Goal: Check status: Check status

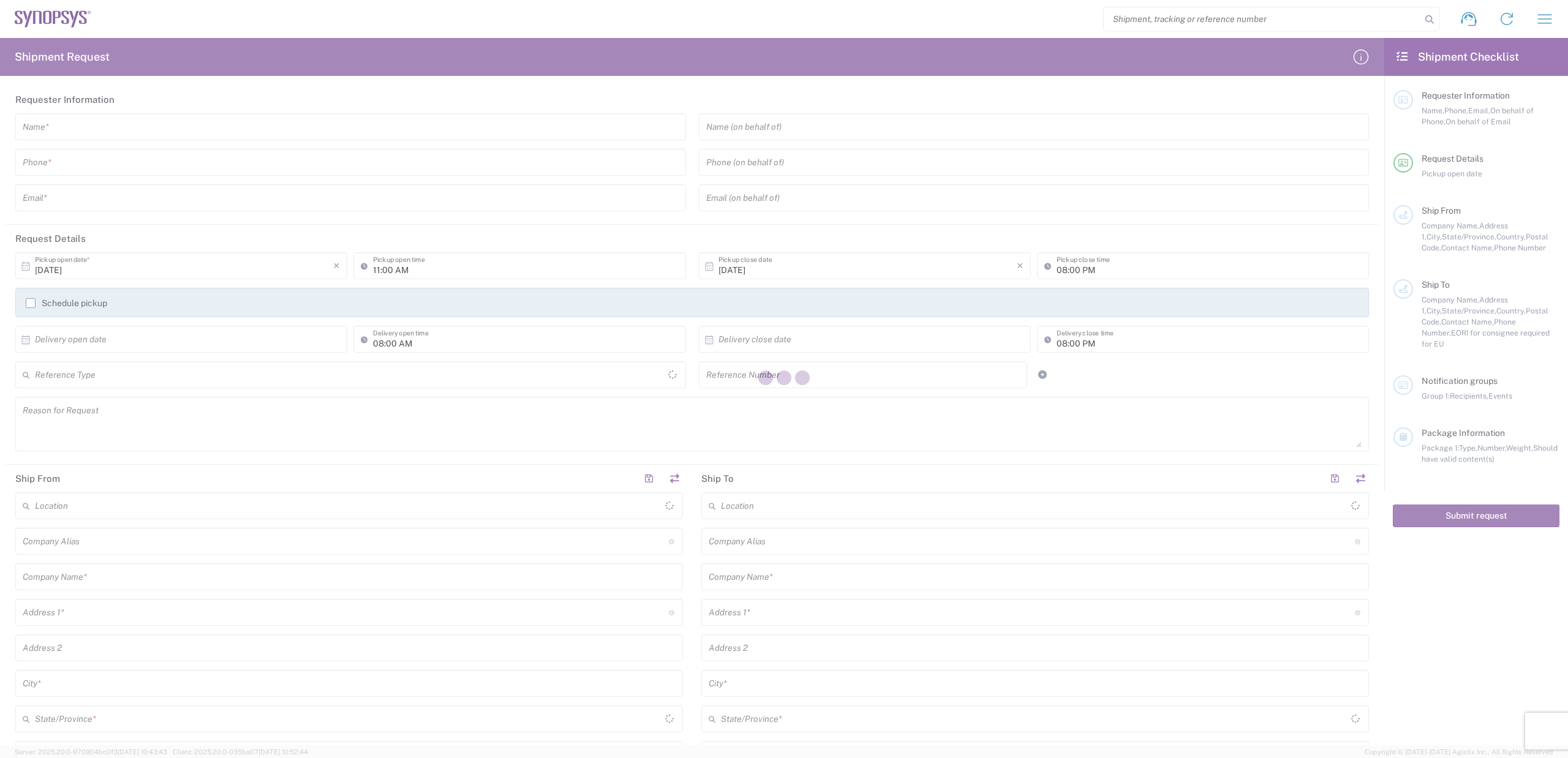
type input "[GEOGRAPHIC_DATA]"
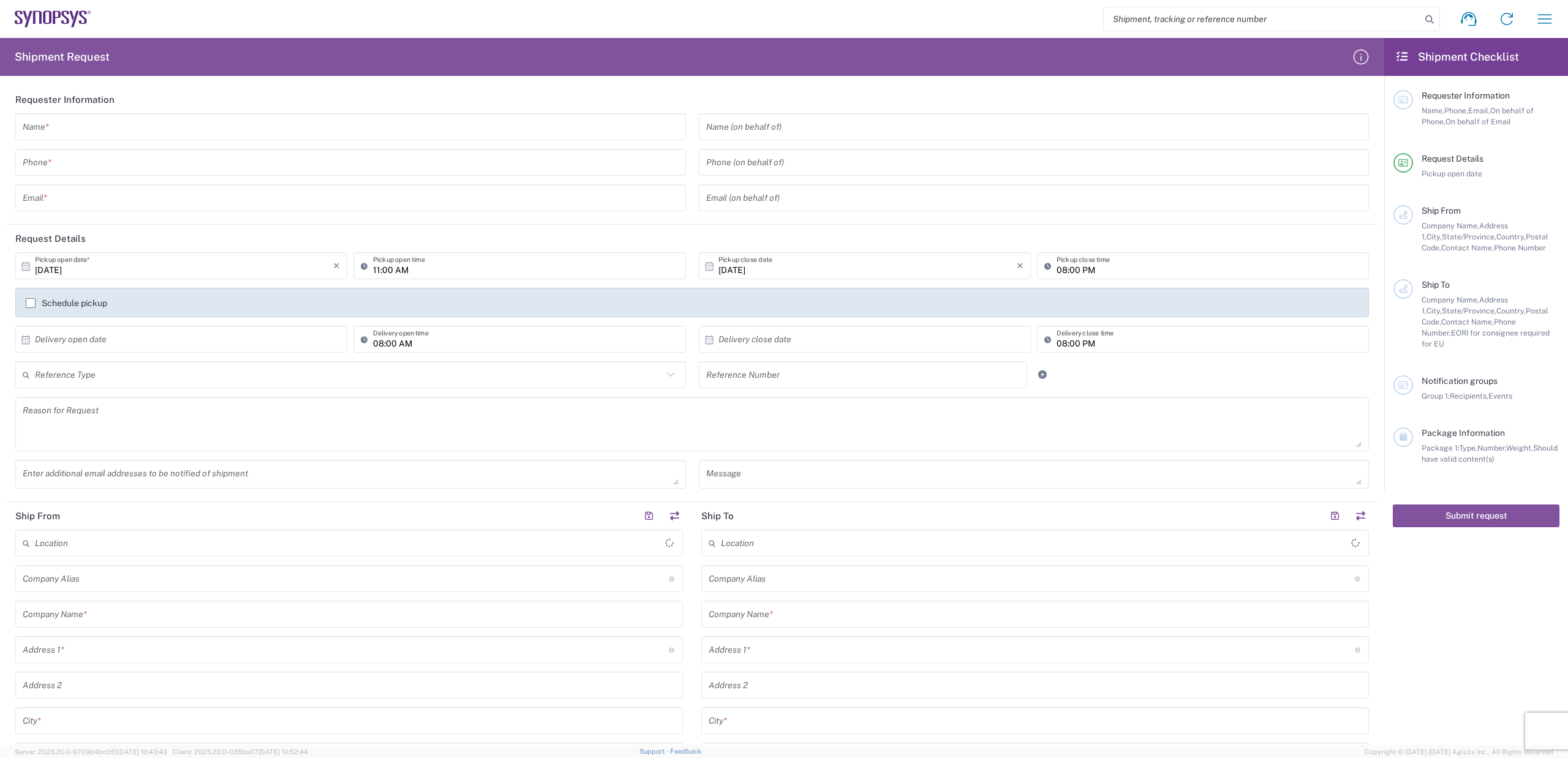
click at [1146, 18] on input "search" at bounding box center [1262, 19] width 317 height 24
type input "56977993"
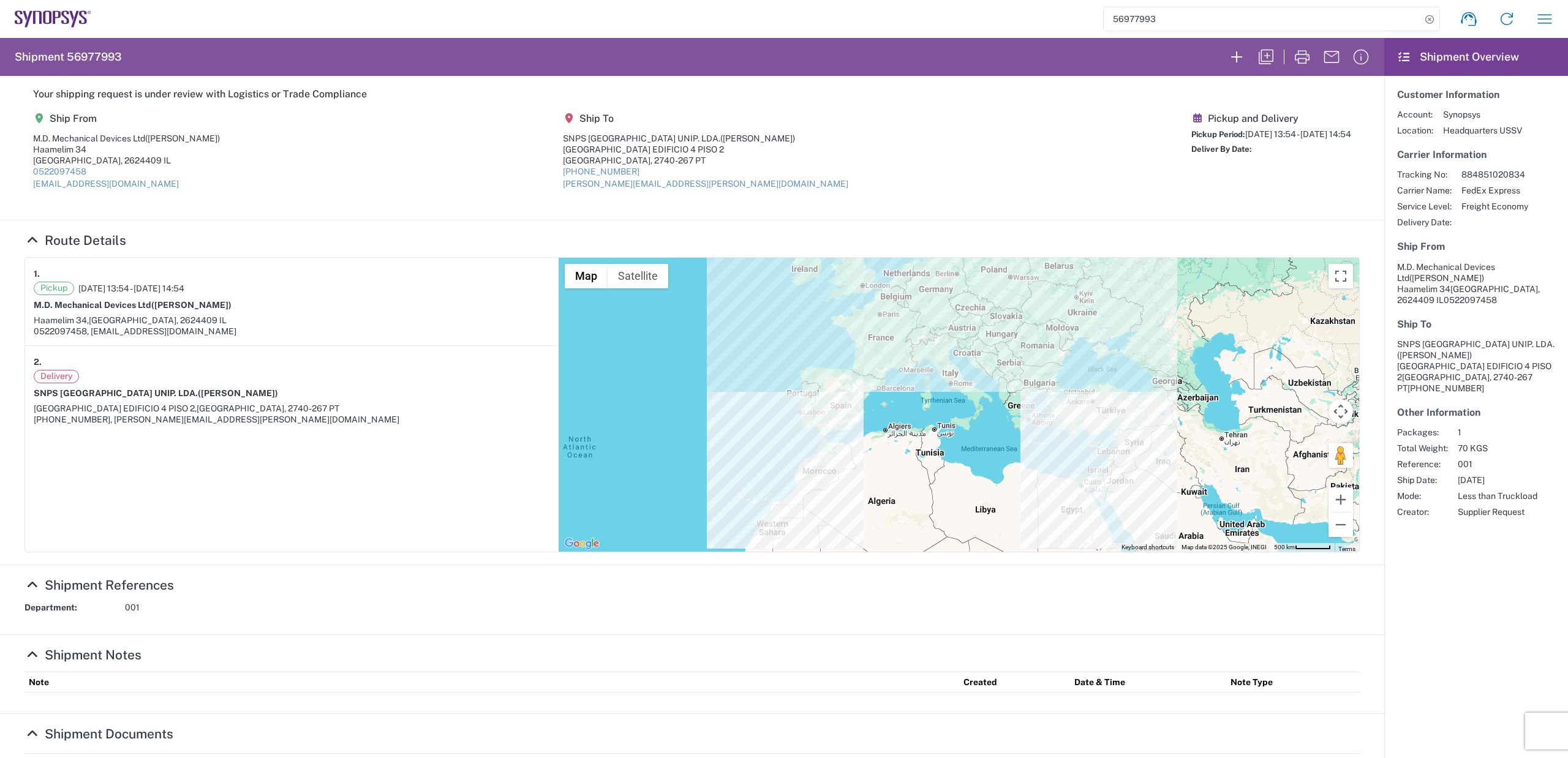
scroll to position [202, 0]
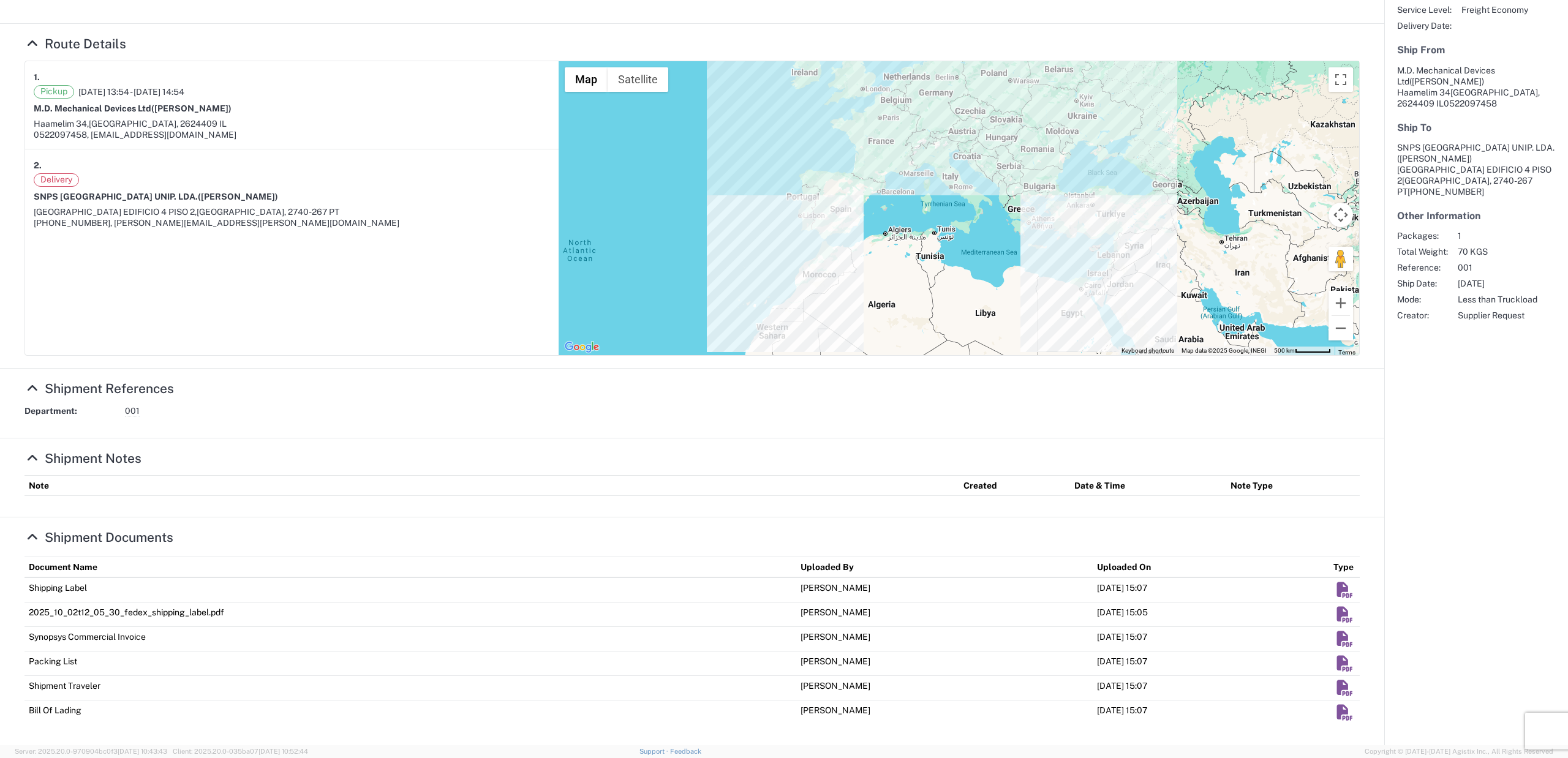
click at [1335, 635] on em "Shipment Documents" at bounding box center [1344, 639] width 19 height 15
click at [1335, 713] on em "Shipment Documents" at bounding box center [1344, 712] width 19 height 15
click at [1335, 685] on em "Shipment Documents" at bounding box center [1344, 688] width 19 height 15
drag, startPoint x: 346, startPoint y: 458, endPoint x: 1328, endPoint y: 608, distance: 993.4
click at [1335, 608] on em "Shipment Documents" at bounding box center [1344, 614] width 19 height 15
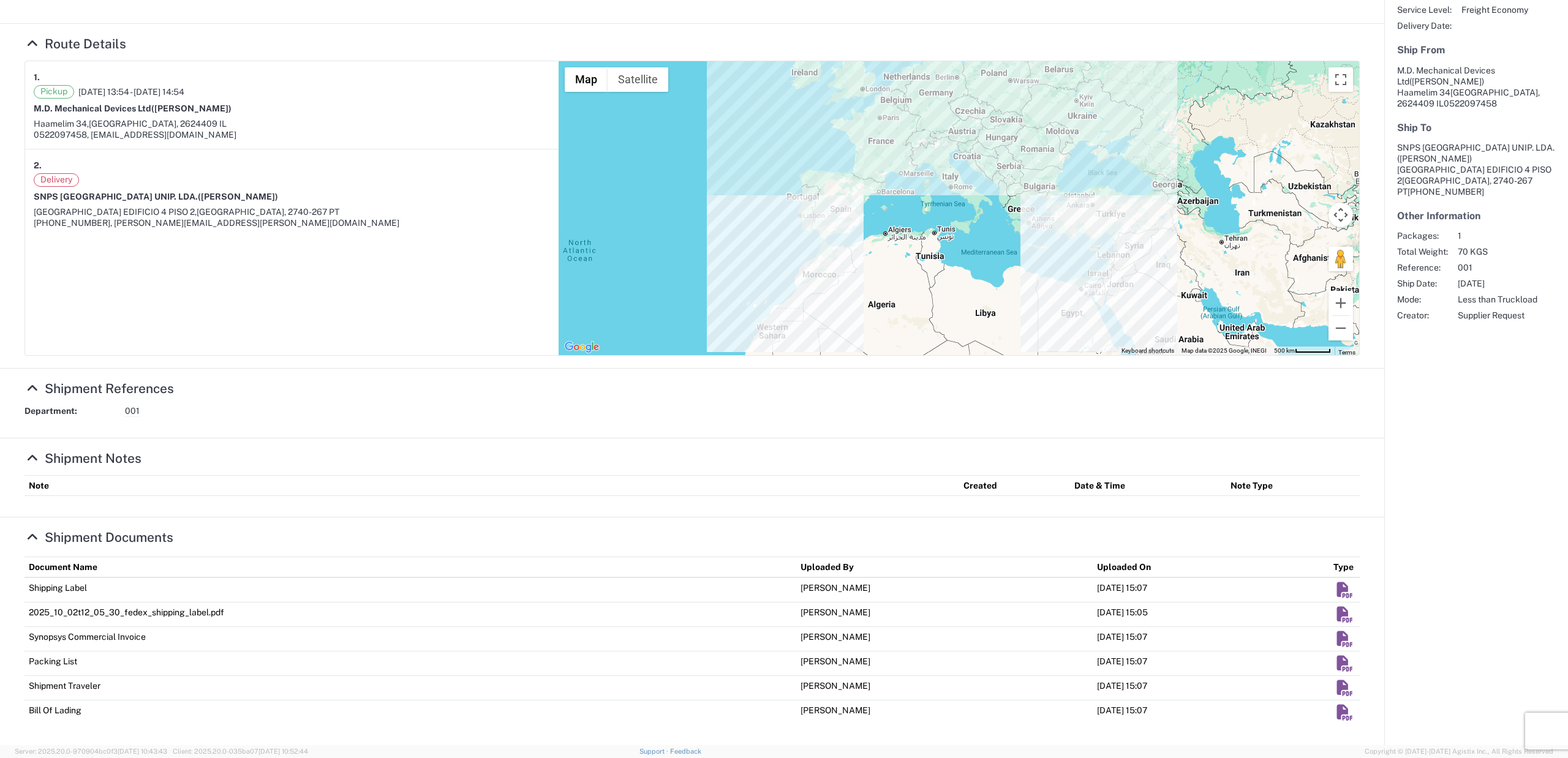
scroll to position [0, 0]
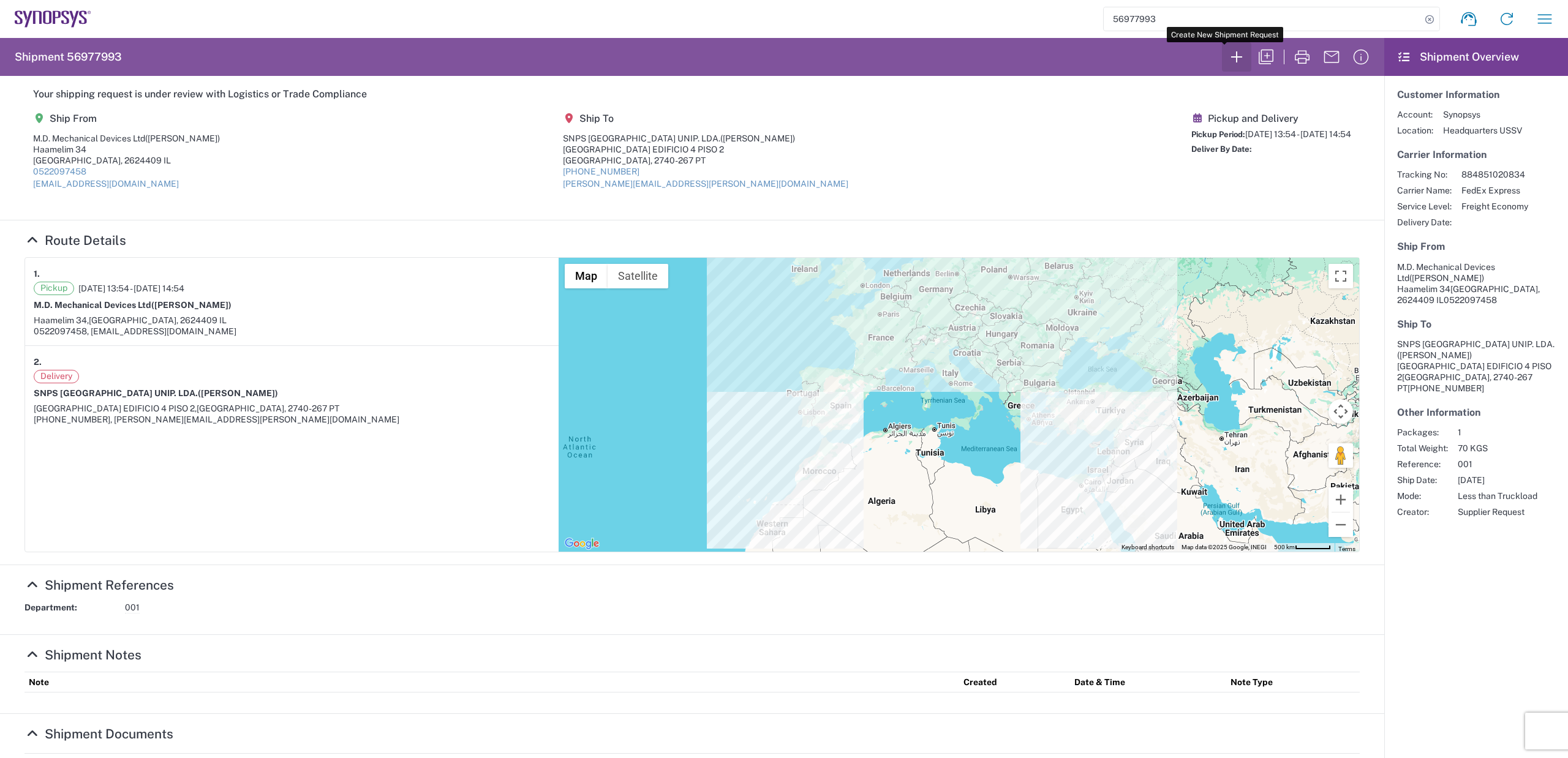
click at [1227, 52] on icon "button" at bounding box center [1237, 57] width 20 height 20
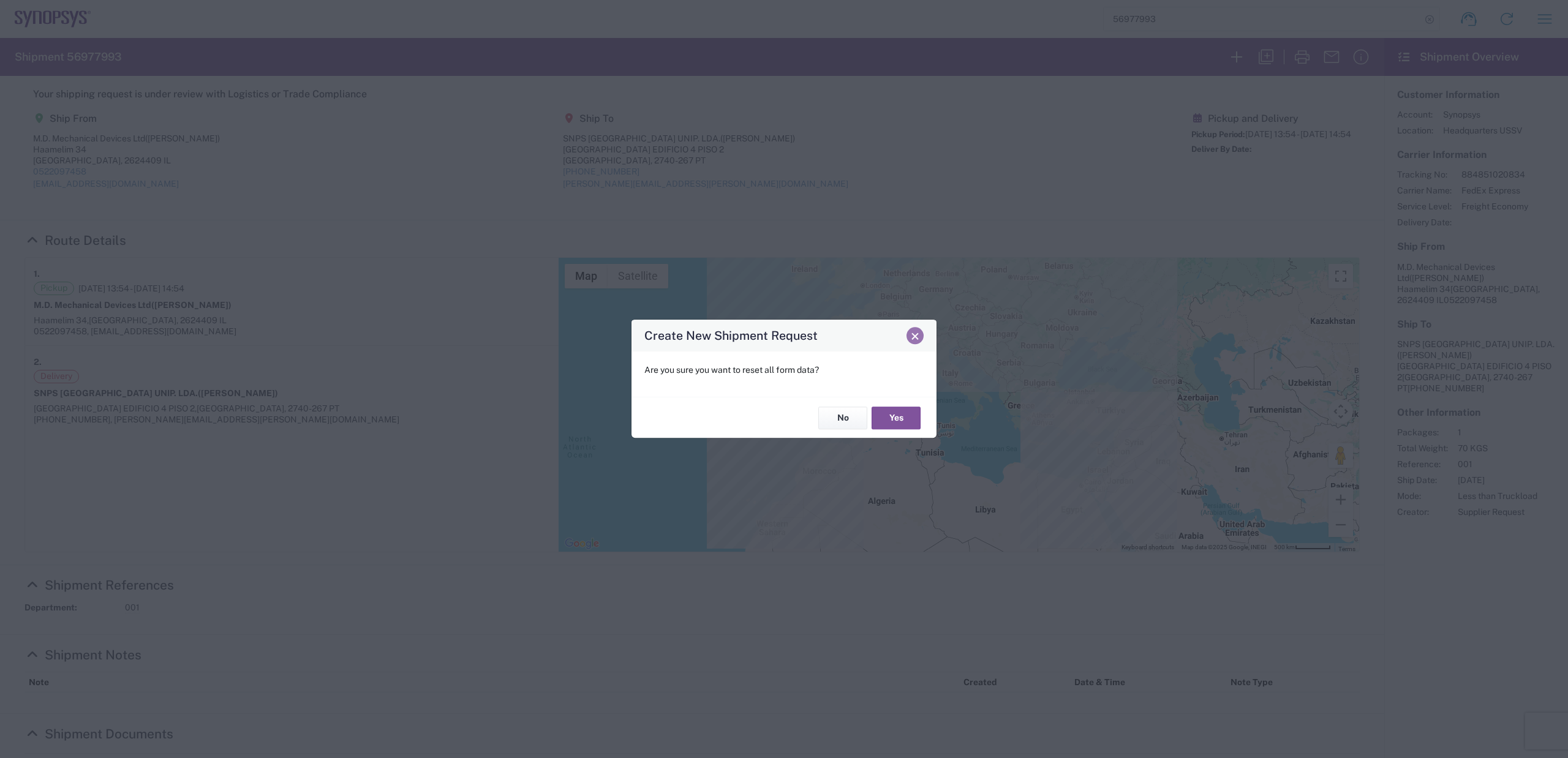
click at [919, 336] on span "Close" at bounding box center [915, 336] width 8 height 8
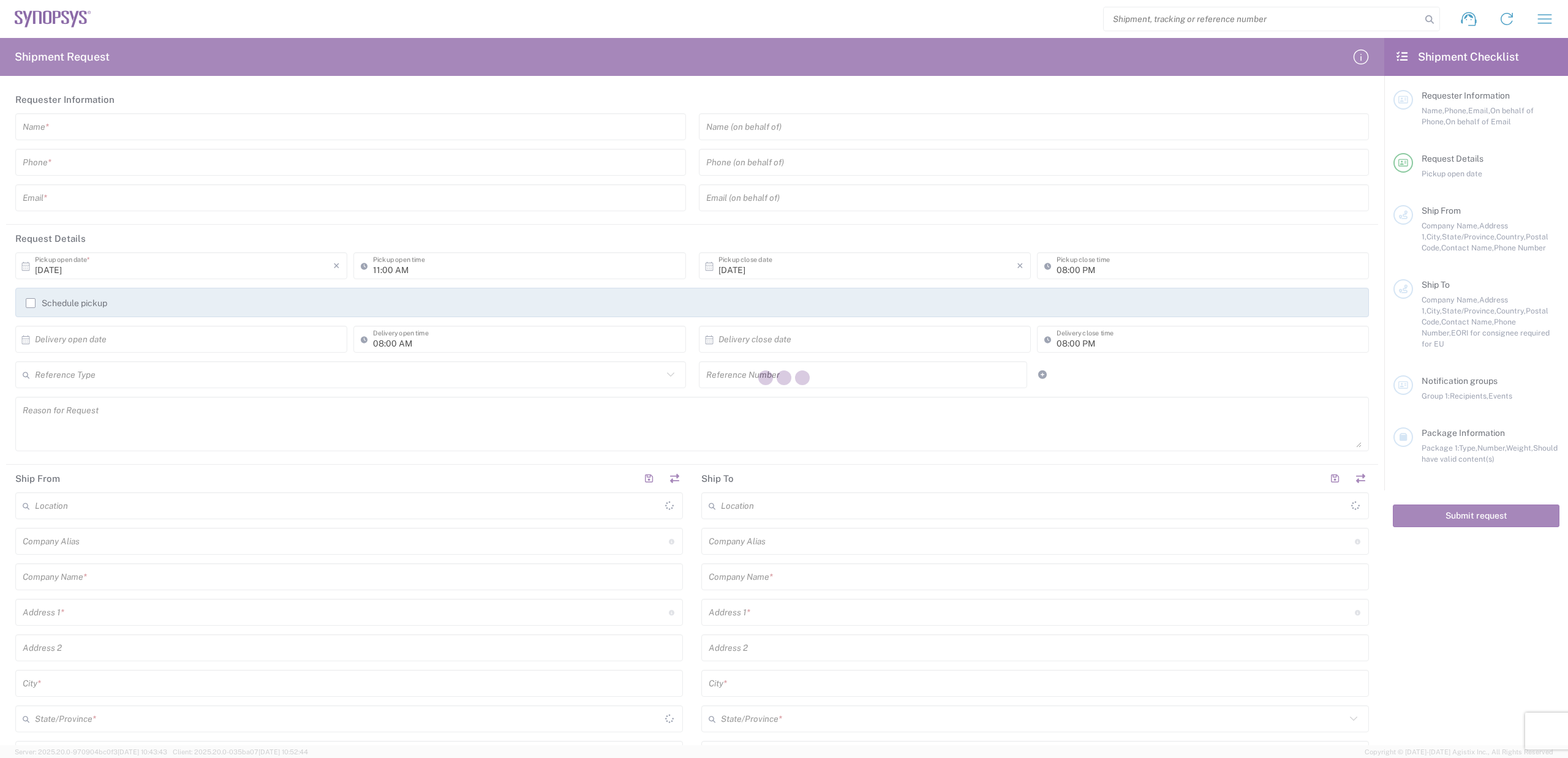
type input "[GEOGRAPHIC_DATA]"
